Goal: Obtain resource: Download file/media

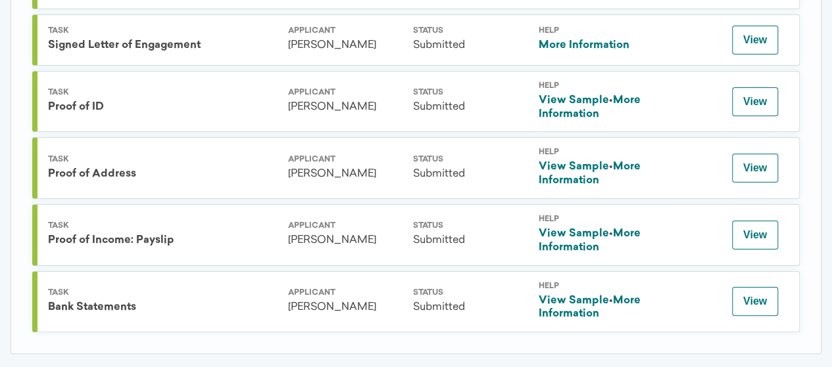
scroll to position [589, 0]
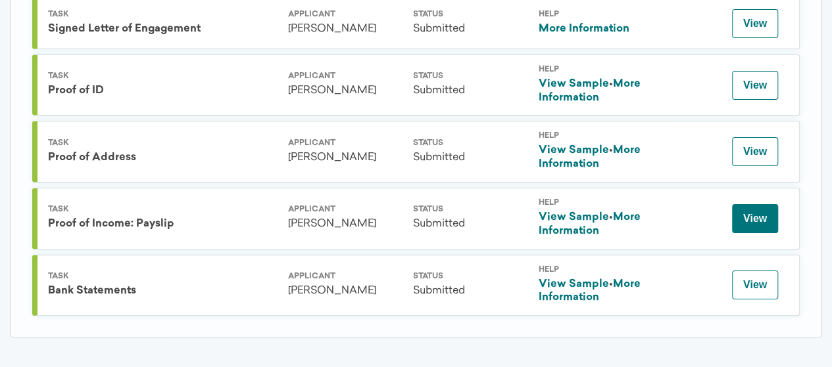
click at [764, 208] on button "View" at bounding box center [755, 218] width 46 height 29
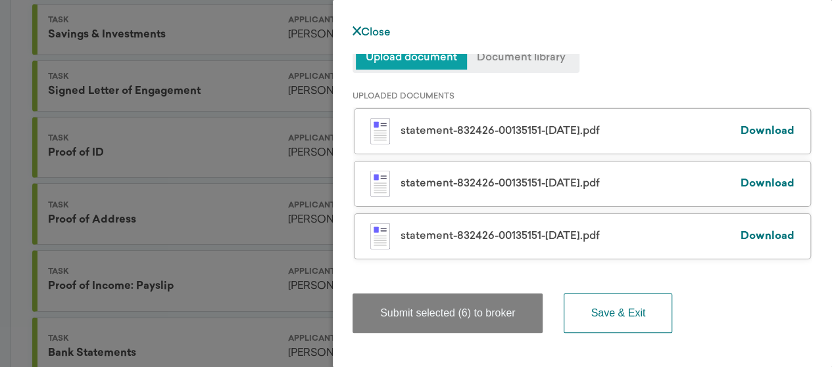
scroll to position [527, 0]
click at [756, 131] on link "Download" at bounding box center [767, 131] width 54 height 11
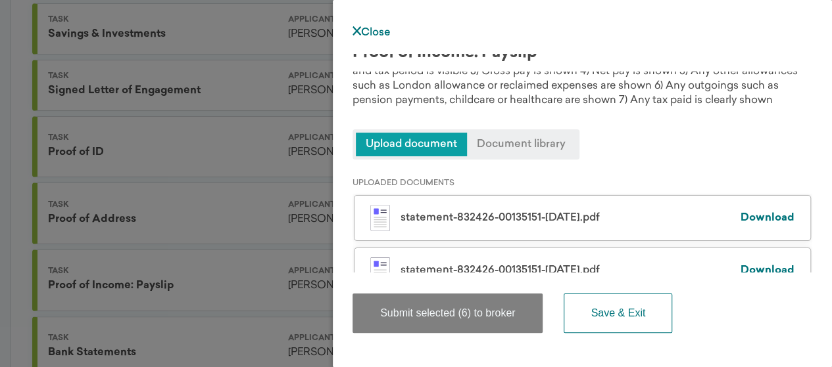
click at [522, 146] on span "Document library" at bounding box center [521, 145] width 108 height 24
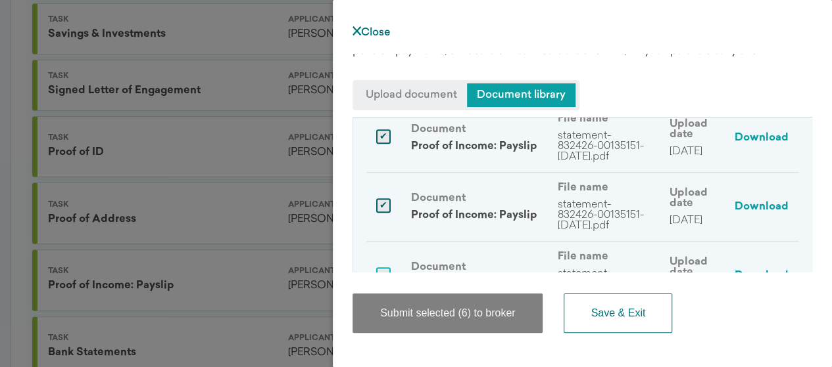
scroll to position [39, 0]
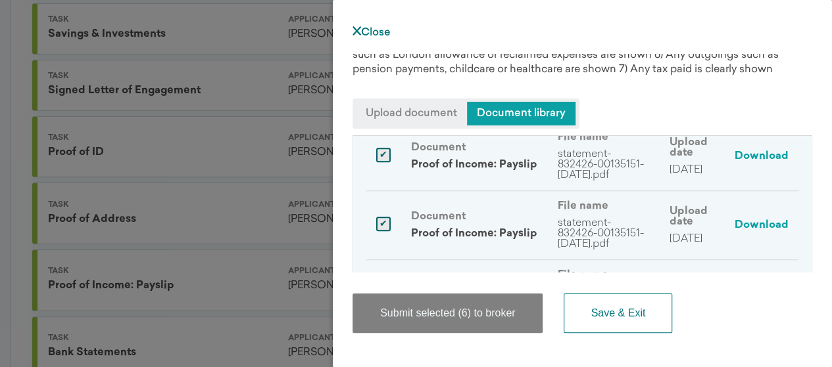
click at [543, 191] on tr "Document Proof of Income: Payslip File name statement-832426-00135151-[DATE].pd…" at bounding box center [582, 225] width 432 height 69
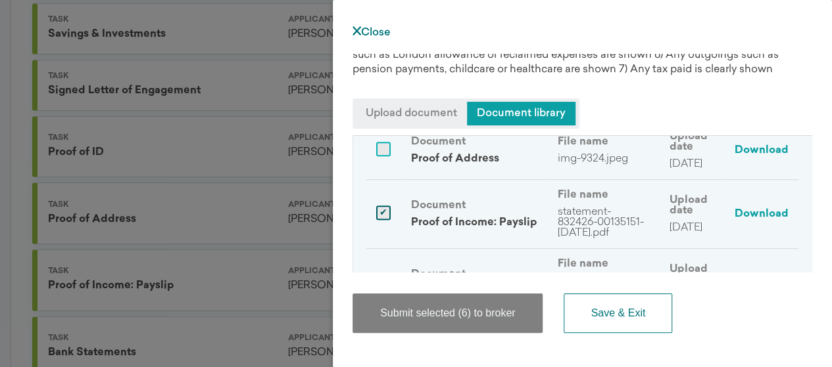
scroll to position [450, 0]
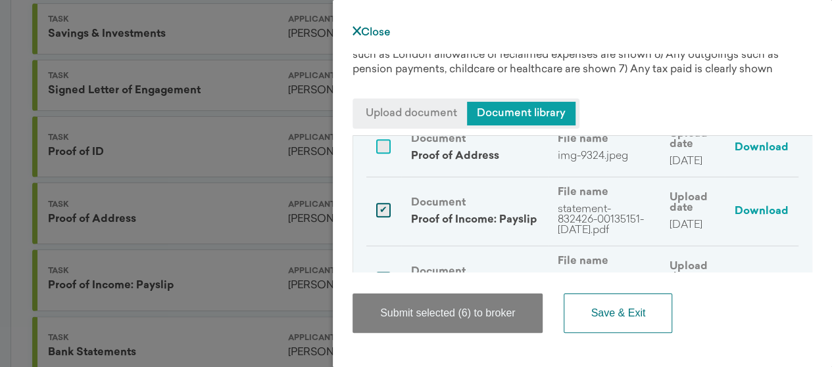
click at [596, 231] on p "statement-832426-00135151-[DATE].pdf" at bounding box center [603, 220] width 92 height 32
click at [557, 223] on p "statement-832426-00135151-[DATE].pdf" at bounding box center [603, 220] width 92 height 32
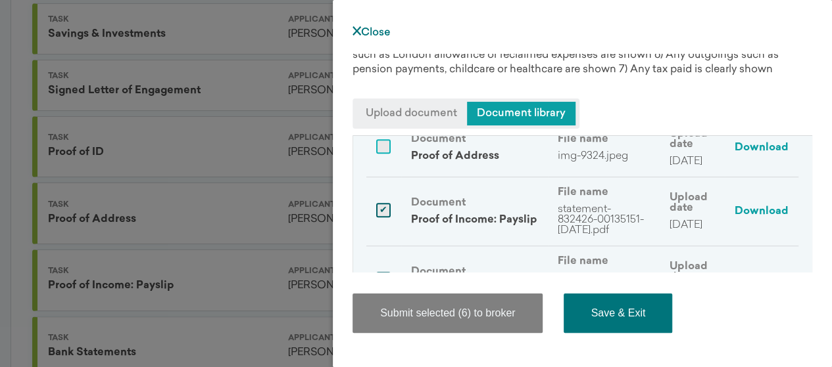
click at [607, 314] on button "Save & Exit" at bounding box center [617, 313] width 108 height 39
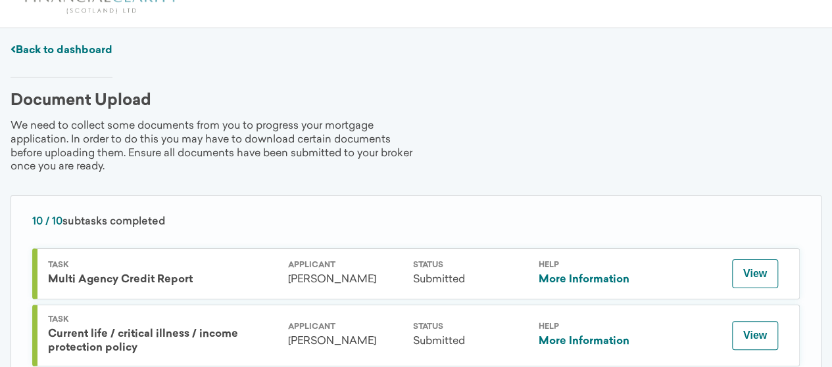
scroll to position [41, 0]
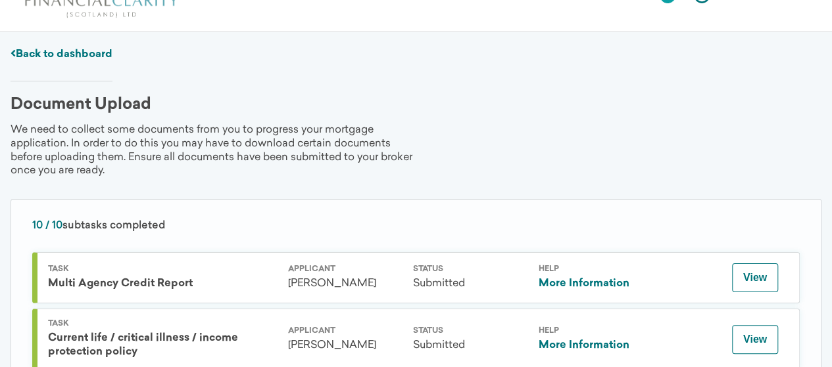
click at [109, 51] on link "Back to dashboard" at bounding box center [62, 54] width 102 height 11
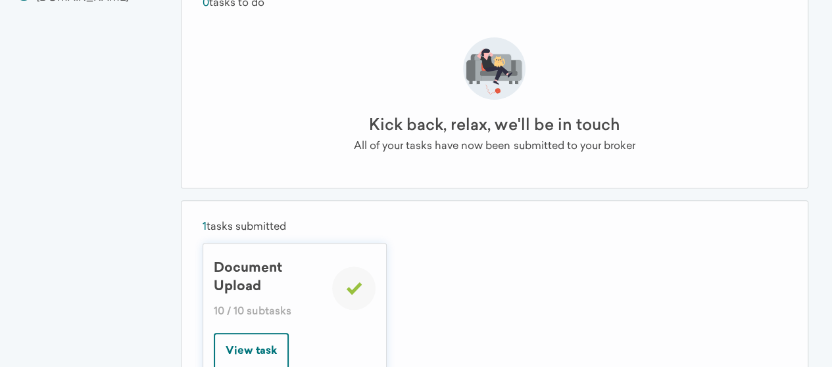
scroll to position [264, 0]
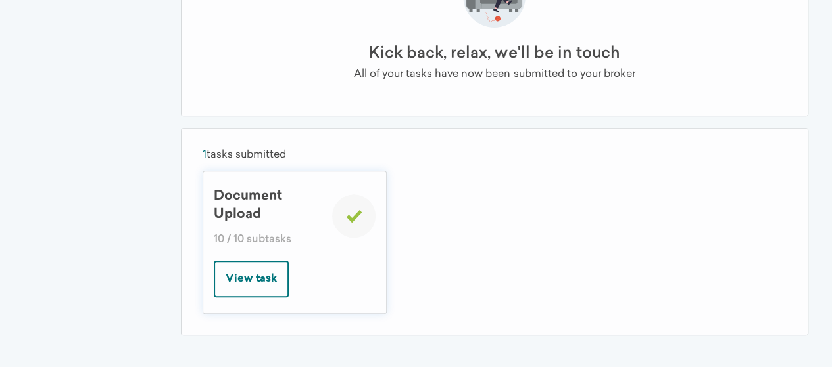
click at [249, 275] on button "View task" at bounding box center [251, 279] width 75 height 37
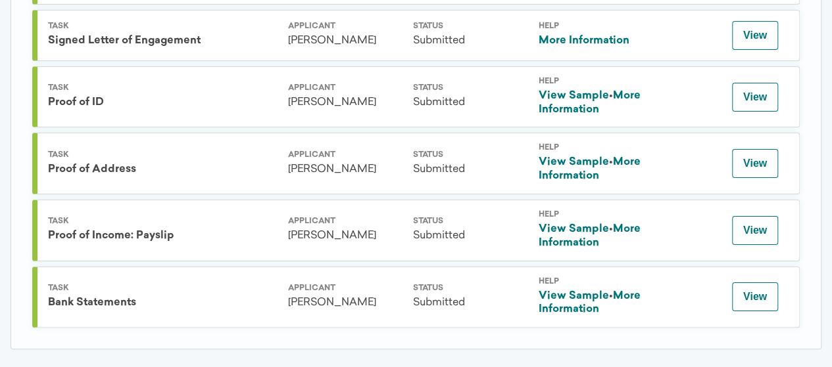
scroll to position [578, 0]
click at [742, 226] on button "View" at bounding box center [755, 230] width 46 height 29
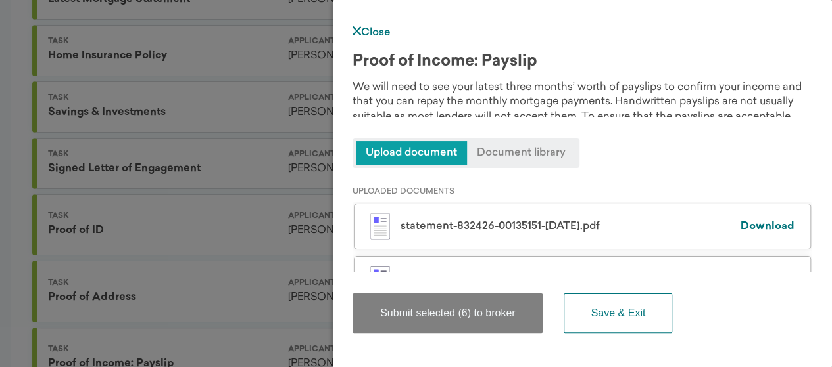
scroll to position [444, 0]
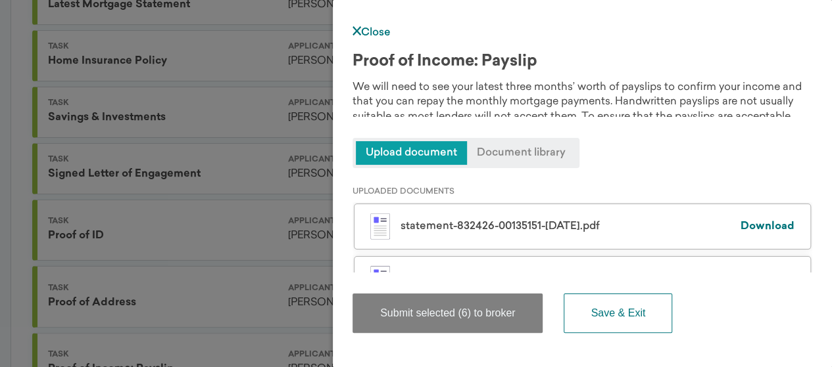
click at [387, 28] on link "Close" at bounding box center [371, 33] width 38 height 11
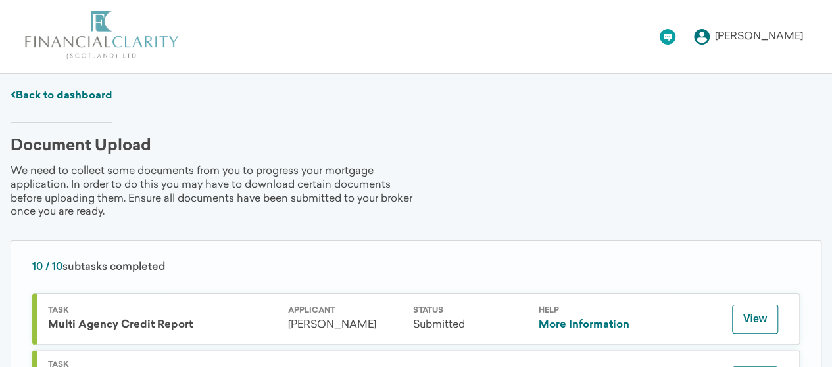
click at [108, 48] on img at bounding box center [101, 35] width 155 height 49
click at [702, 37] on icon at bounding box center [702, 37] width 16 height 16
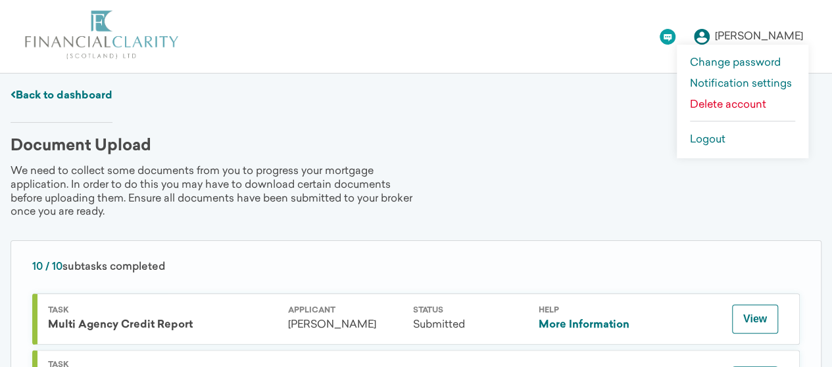
click at [738, 89] on link "Notification settings" at bounding box center [742, 89] width 105 height 21
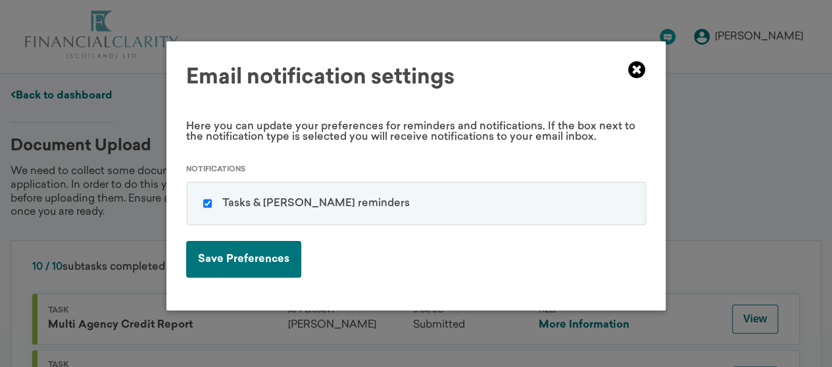
click at [636, 69] on icon at bounding box center [637, 70] width 18 height 18
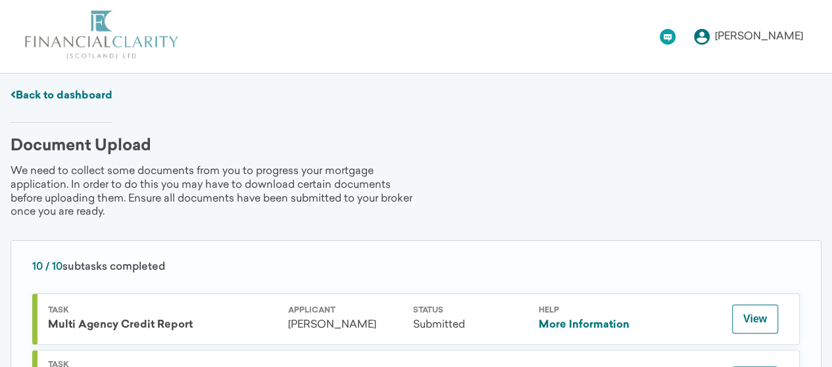
click at [68, 93] on link "Back to dashboard" at bounding box center [62, 96] width 102 height 11
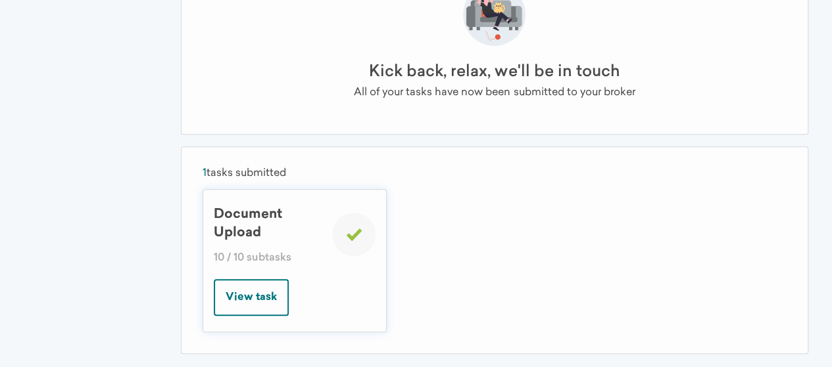
scroll to position [264, 0]
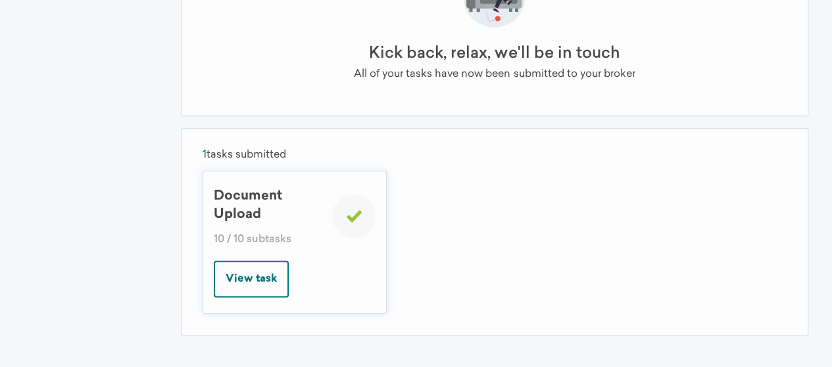
drag, startPoint x: 264, startPoint y: 169, endPoint x: 149, endPoint y: 181, distance: 116.3
click at [149, 181] on div "Your adviser [PERSON_NAME] 07921078982 [EMAIL_ADDRESS][DOMAIN_NAME]" at bounding box center [78, 90] width 157 height 562
